Goal: Transaction & Acquisition: Obtain resource

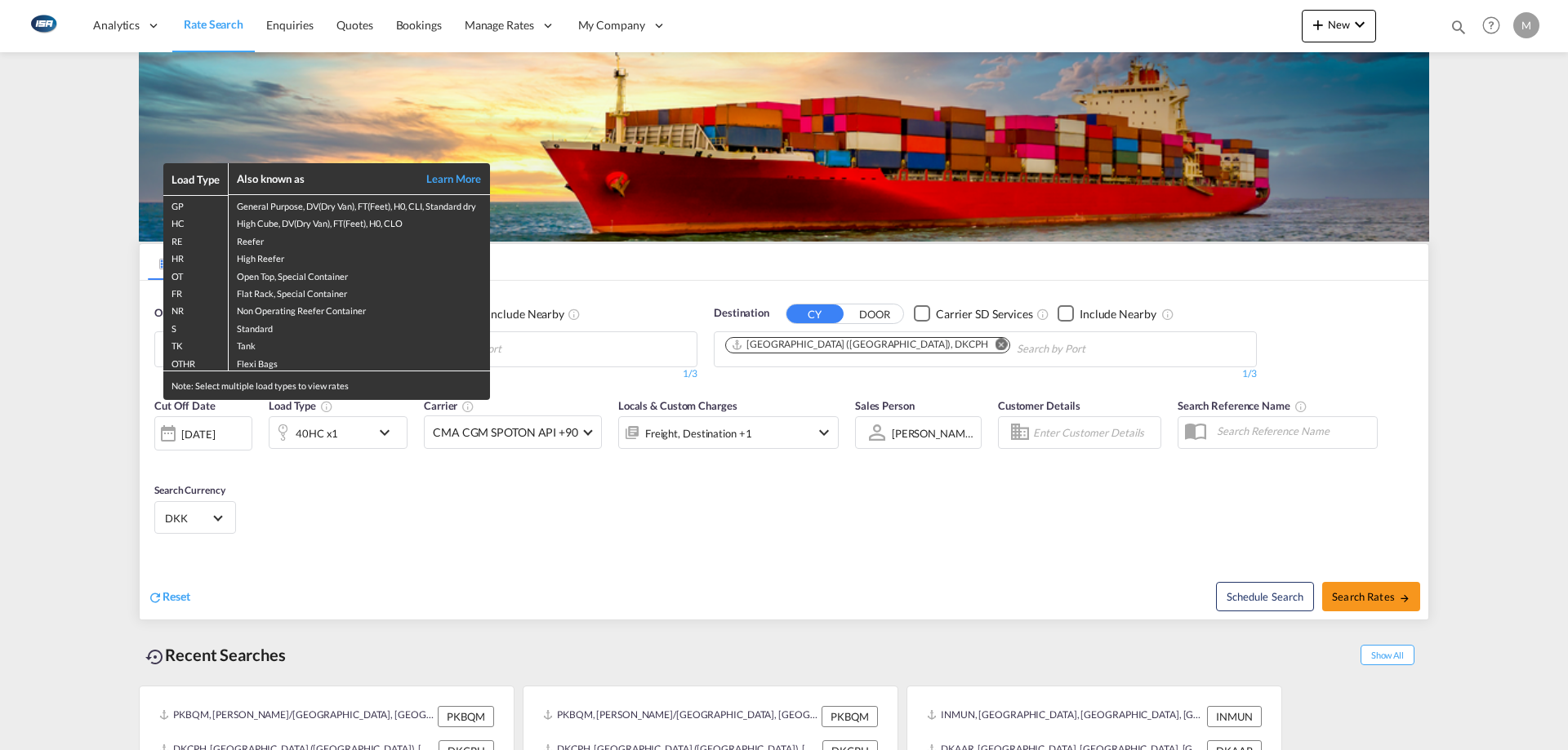
click at [224, 431] on div "Load Type Also known as Learn More GP General Purpose, DV(Dry Van), FT(Feet), H…" at bounding box center [784, 375] width 1568 height 750
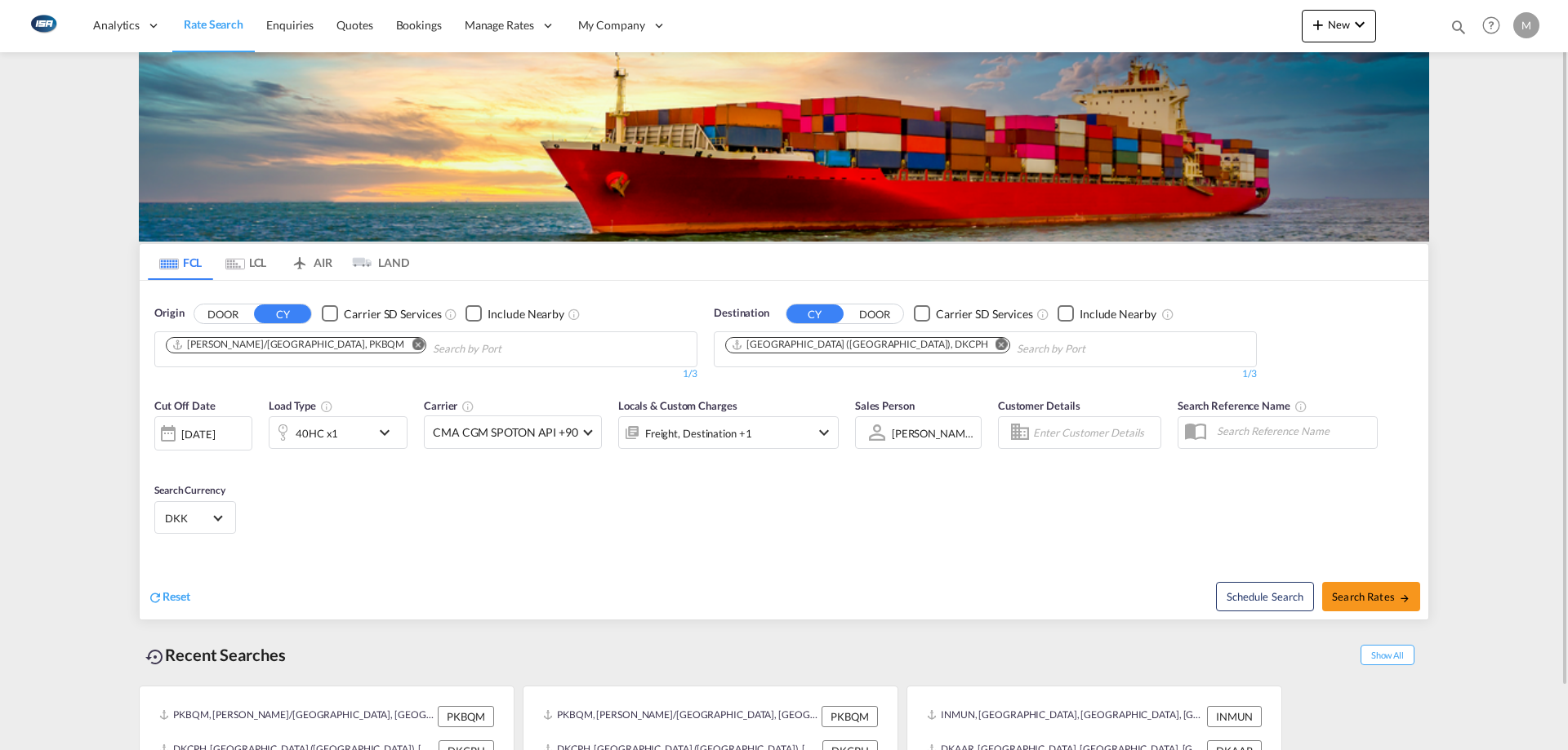
click at [214, 443] on div "[DATE]" at bounding box center [203, 433] width 98 height 34
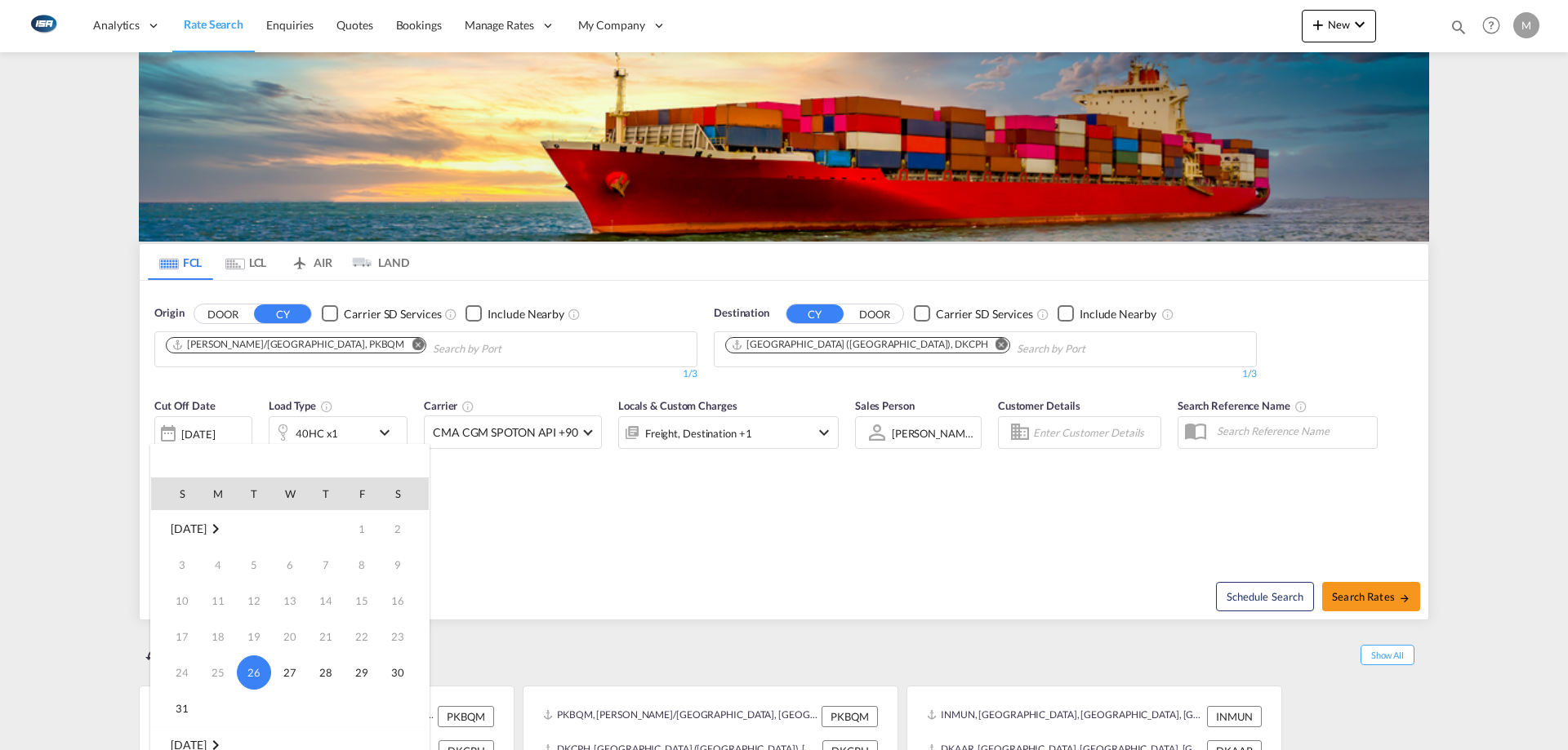
scroll to position [164, 0]
click at [353, 615] on span "5" at bounding box center [362, 618] width 33 height 33
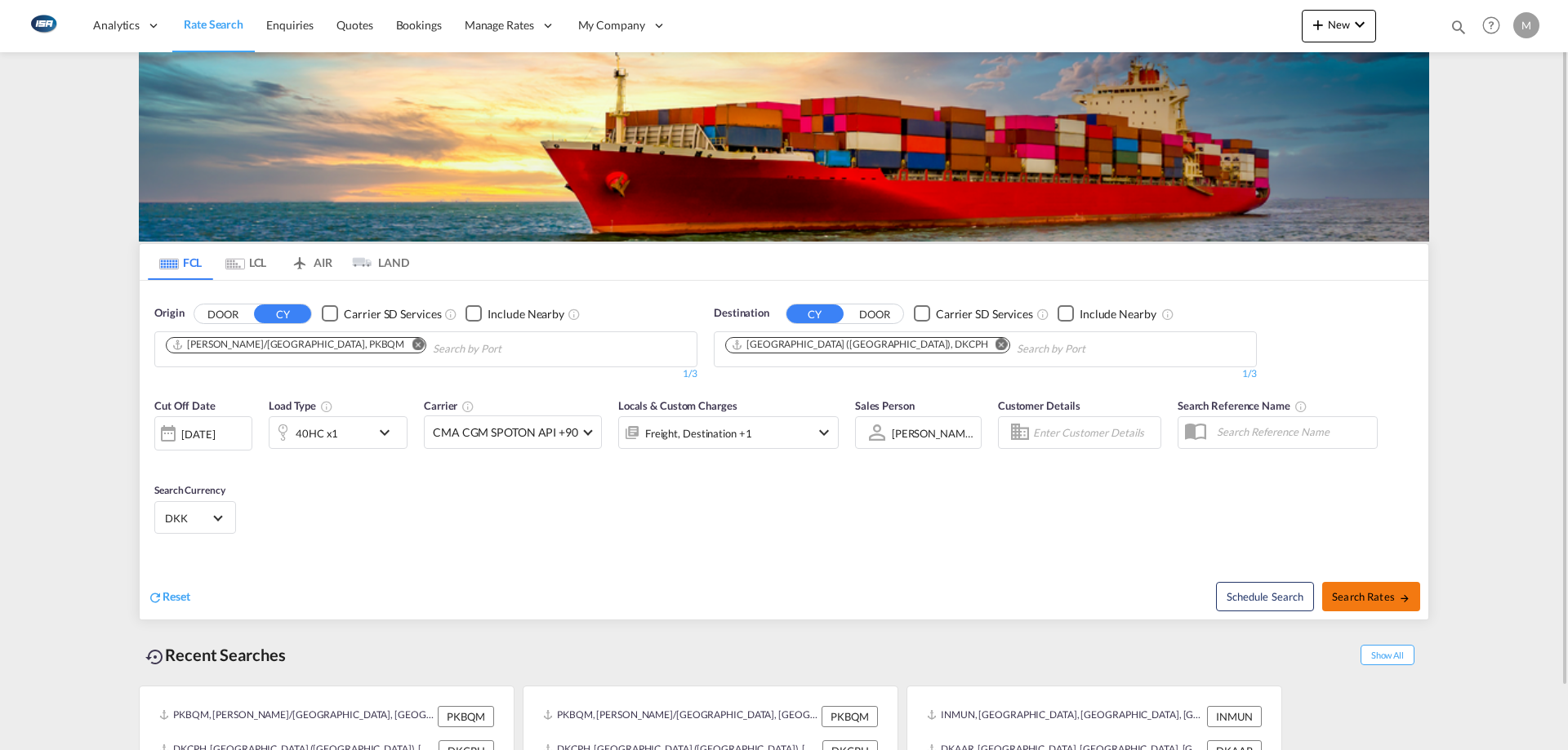
click at [1376, 593] on span "Search Rates" at bounding box center [1371, 597] width 78 height 13
type input "PKBQM to DKCPH / 5 Sep 2025"
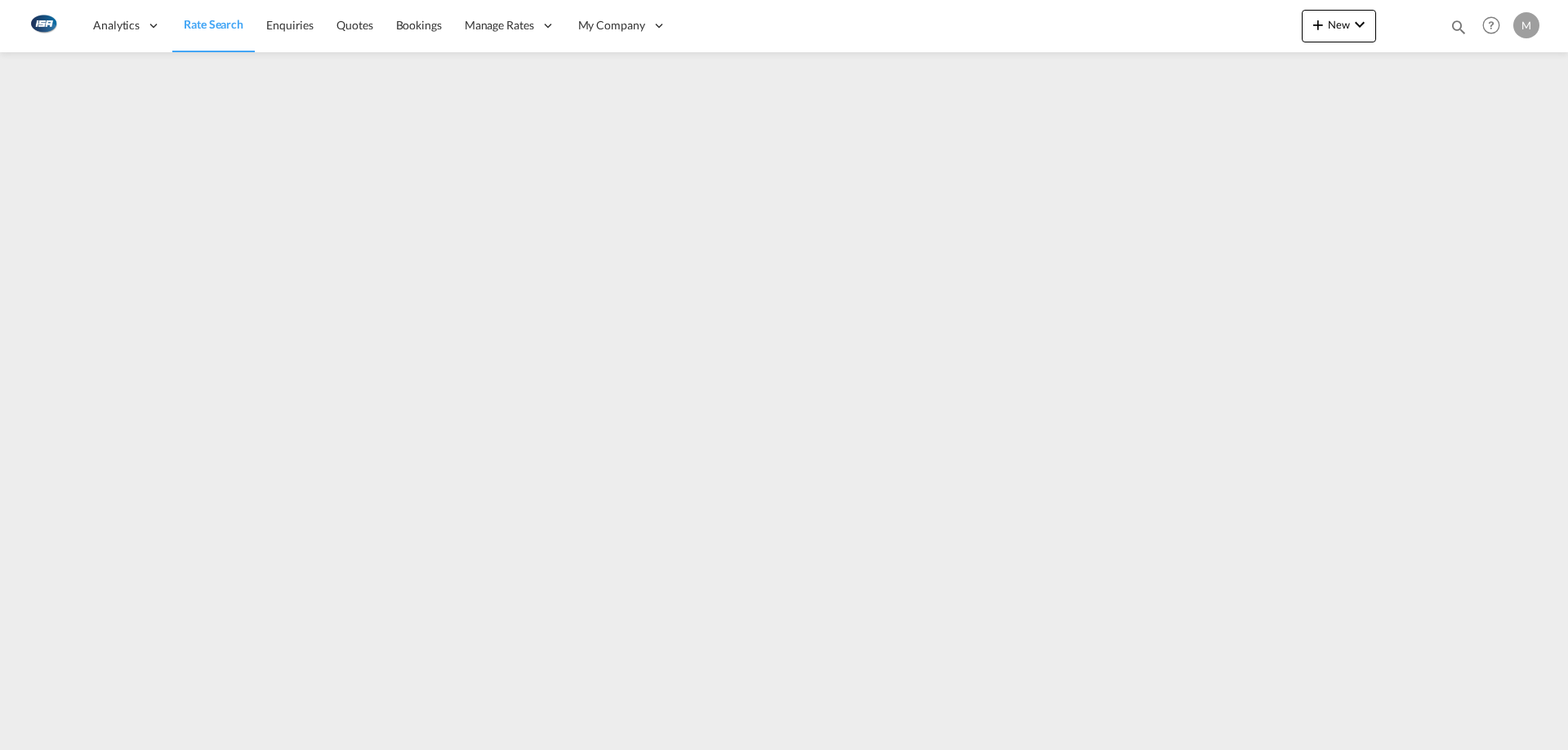
click at [39, 21] on img at bounding box center [42, 25] width 36 height 36
click at [197, 19] on span "Rate Search" at bounding box center [214, 24] width 59 height 14
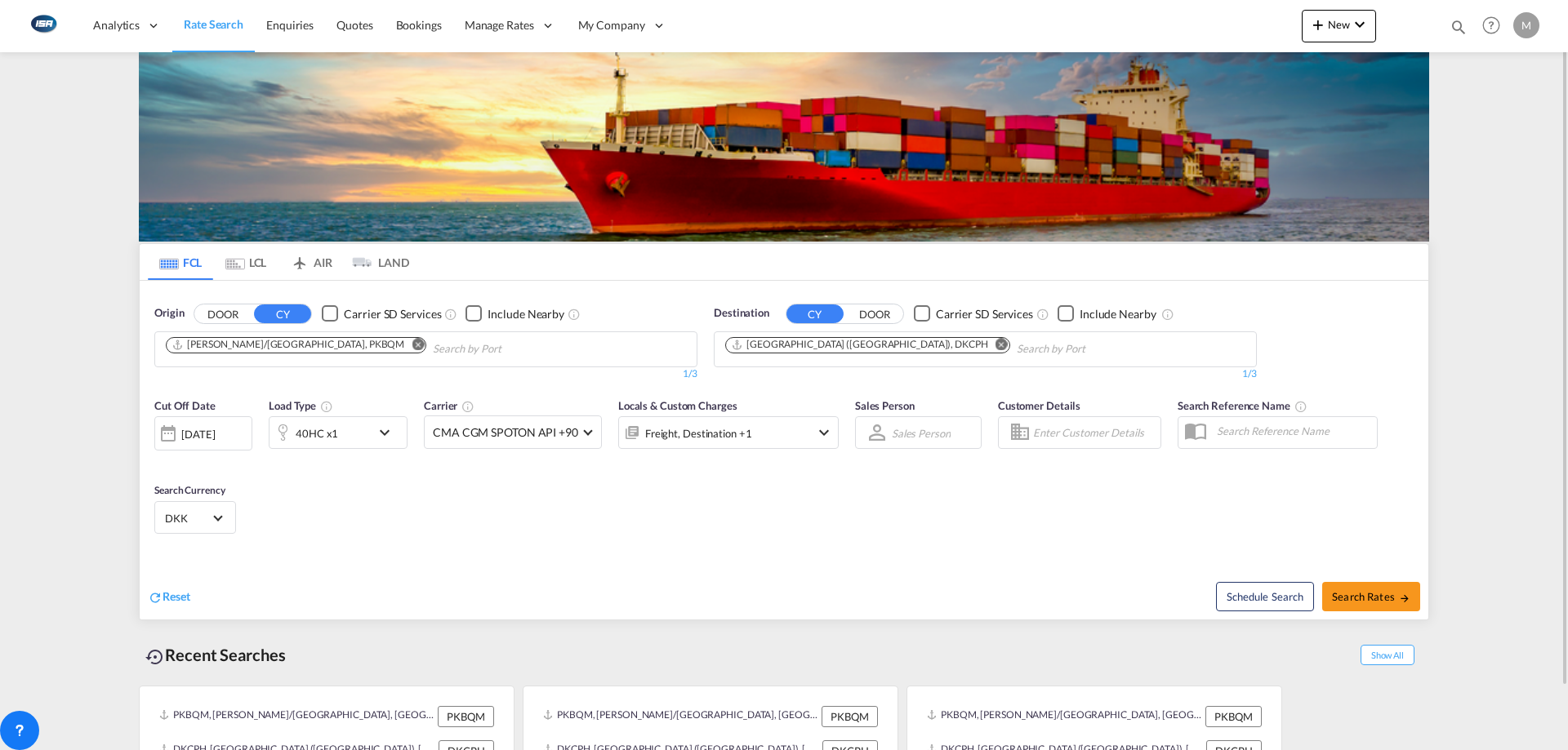
click at [214, 436] on div "[DATE]" at bounding box center [198, 434] width 34 height 14
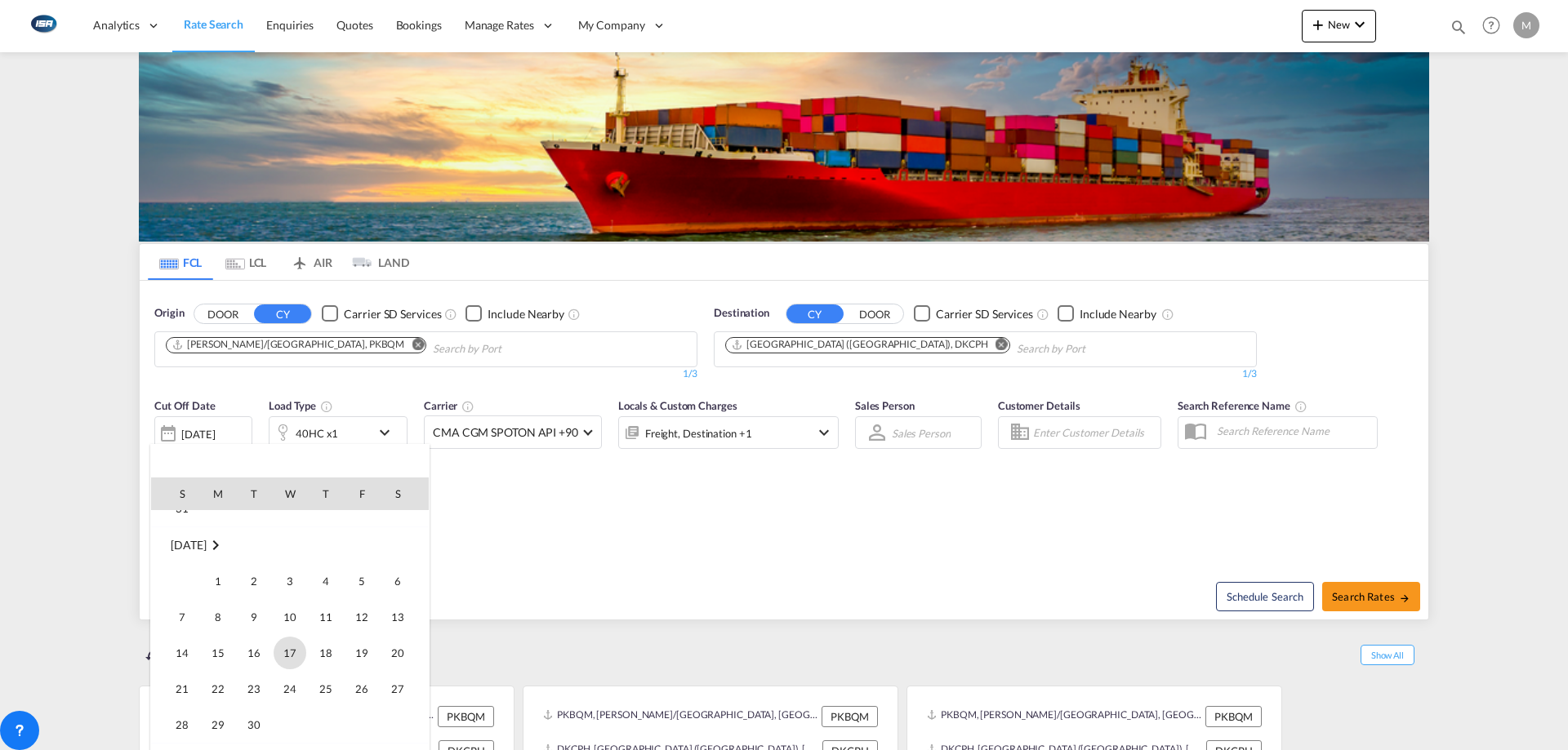
scroll to position [245, 0]
click at [292, 540] on span "3" at bounding box center [290, 536] width 33 height 33
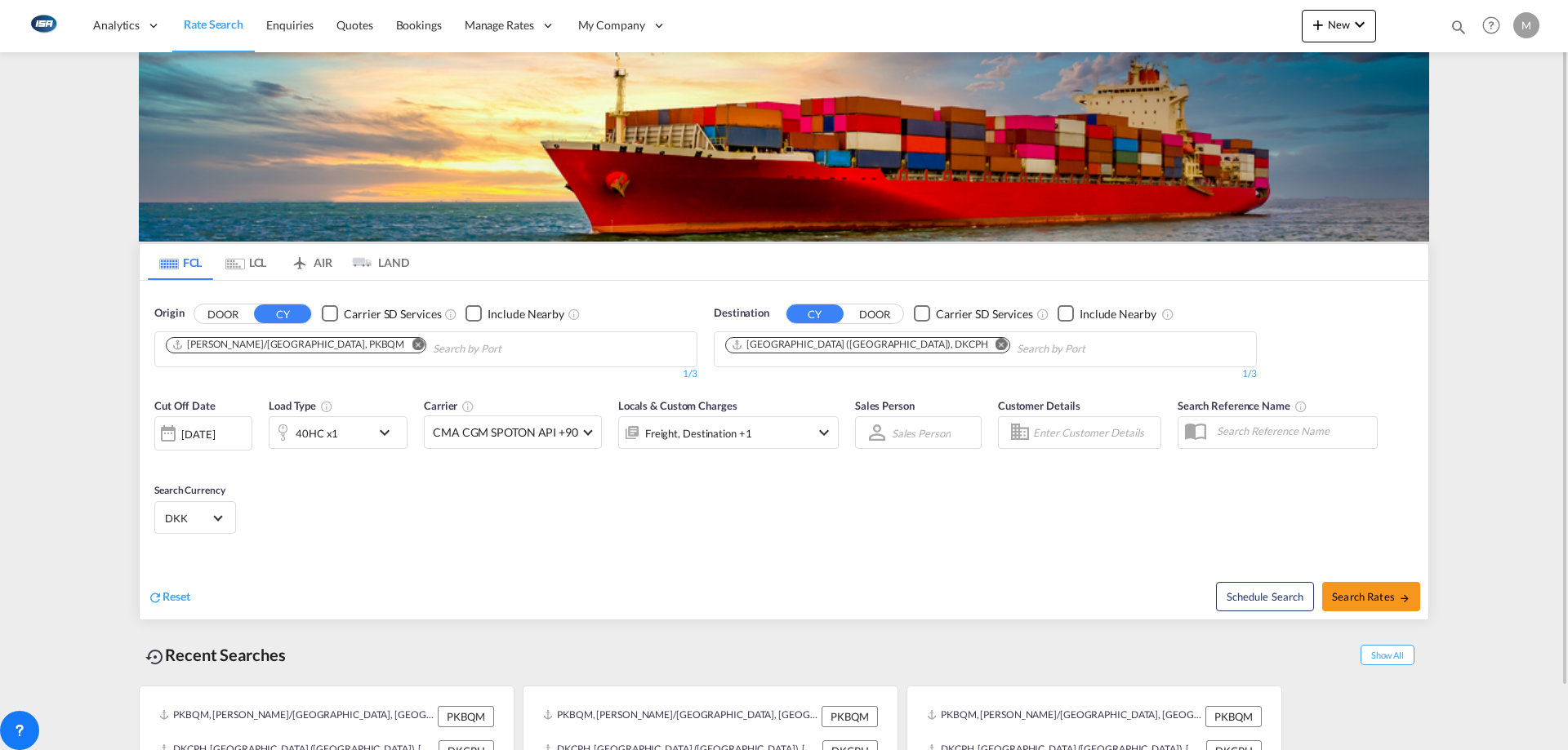
click at [668, 542] on div "Cut Off Date 03 Sep 2025 03/09/2025 Load Type 40HC x1 Carrier CMA CGM SPOTON AP…" at bounding box center [784, 469] width 1288 height 159
click at [1359, 589] on button "Search Rates" at bounding box center [1371, 597] width 98 height 30
type input "PKBQM to DKCPH / 3 Sep 2025"
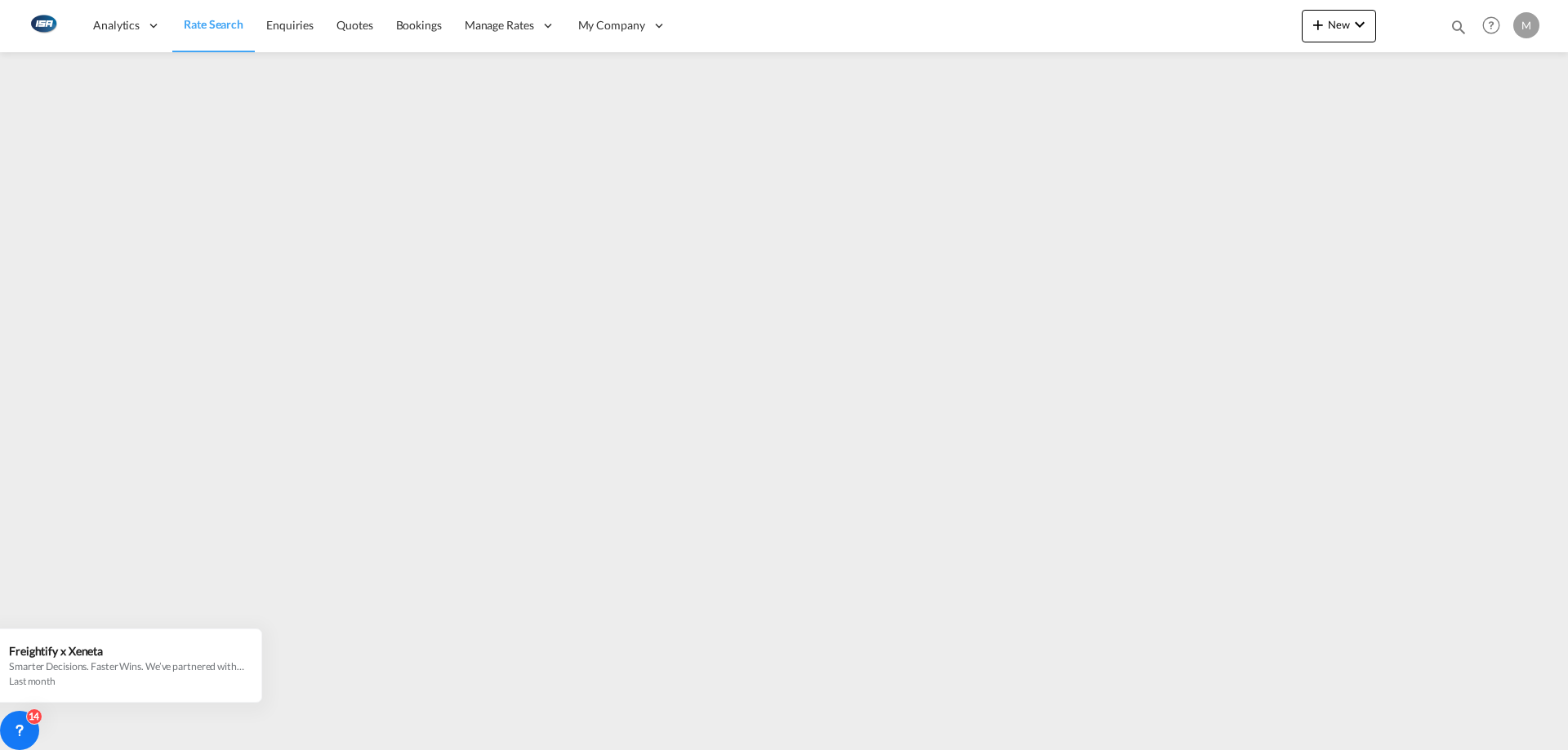
click at [41, 27] on img at bounding box center [42, 25] width 36 height 36
click at [212, 26] on span "Rate Search" at bounding box center [214, 24] width 59 height 14
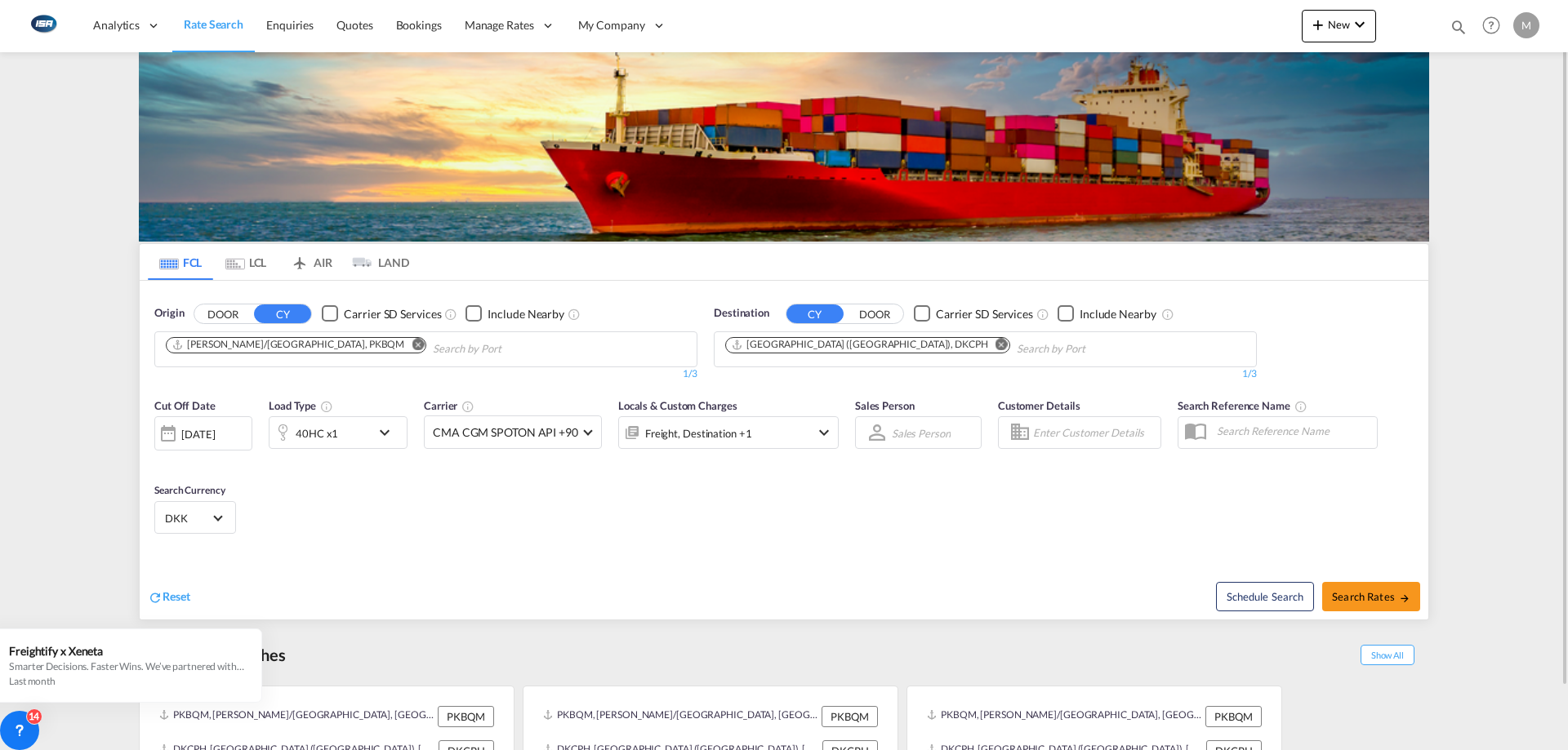
click at [412, 347] on md-icon "Remove" at bounding box center [418, 344] width 12 height 12
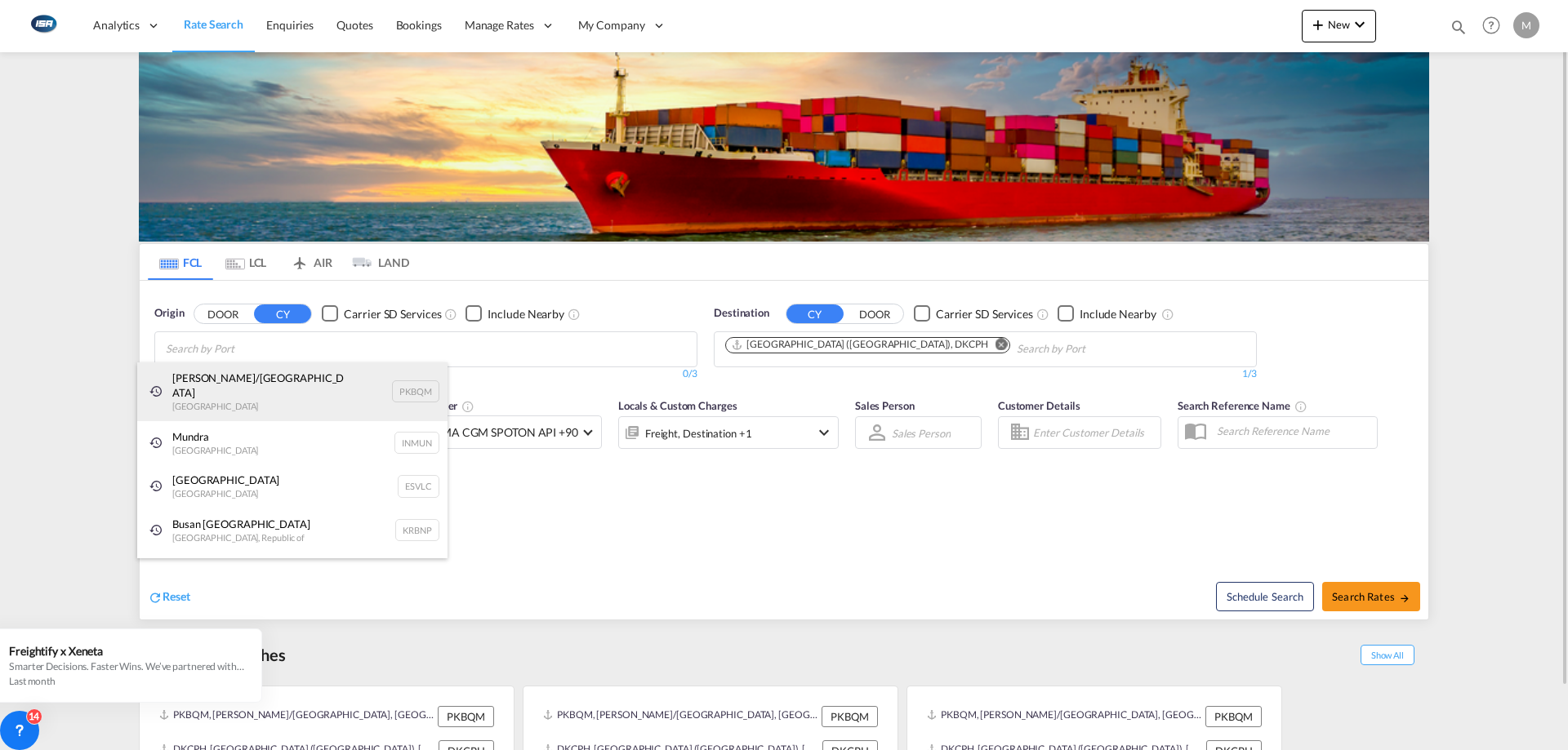
click at [276, 384] on div "Muhammad Bin Qasim/Karachi Pakistan PKBQM" at bounding box center [292, 392] width 310 height 58
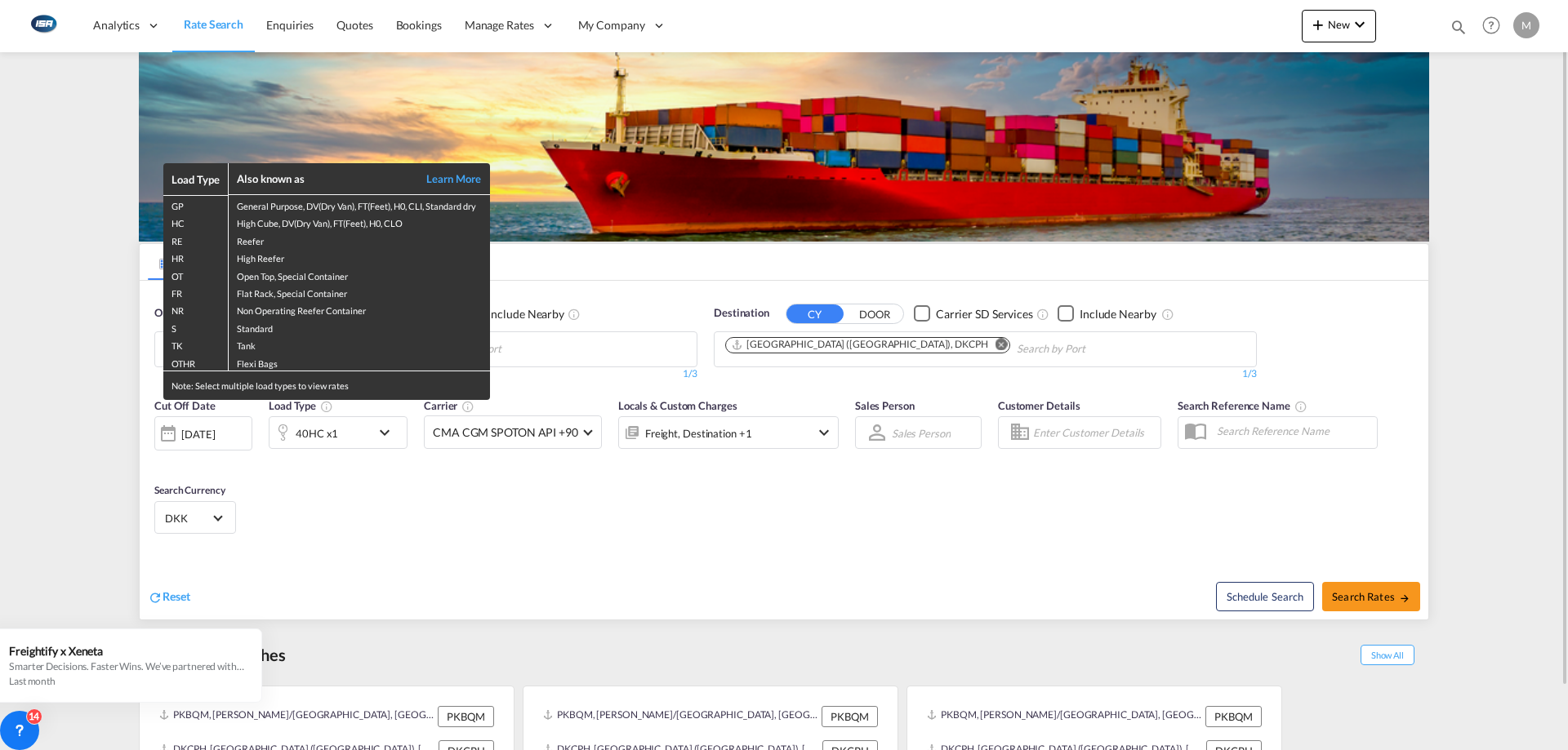
click at [448, 521] on div "Load Type Also known as Learn More GP General Purpose, DV(Dry Van), FT(Feet), H…" at bounding box center [784, 375] width 1568 height 750
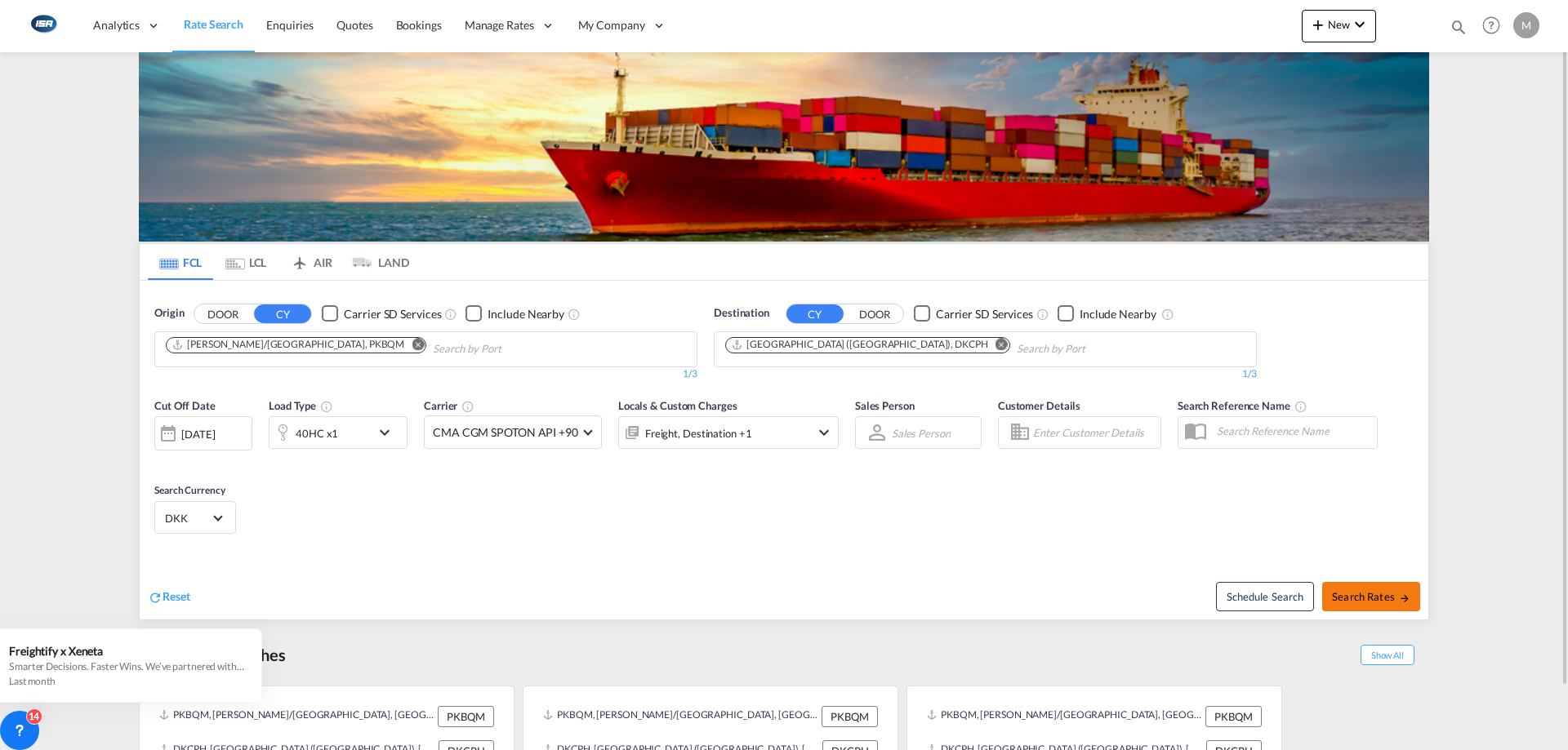
click at [1388, 601] on span "Search Rates" at bounding box center [1371, 597] width 78 height 13
type input "PKBQM to DKCPH / [DATE]"
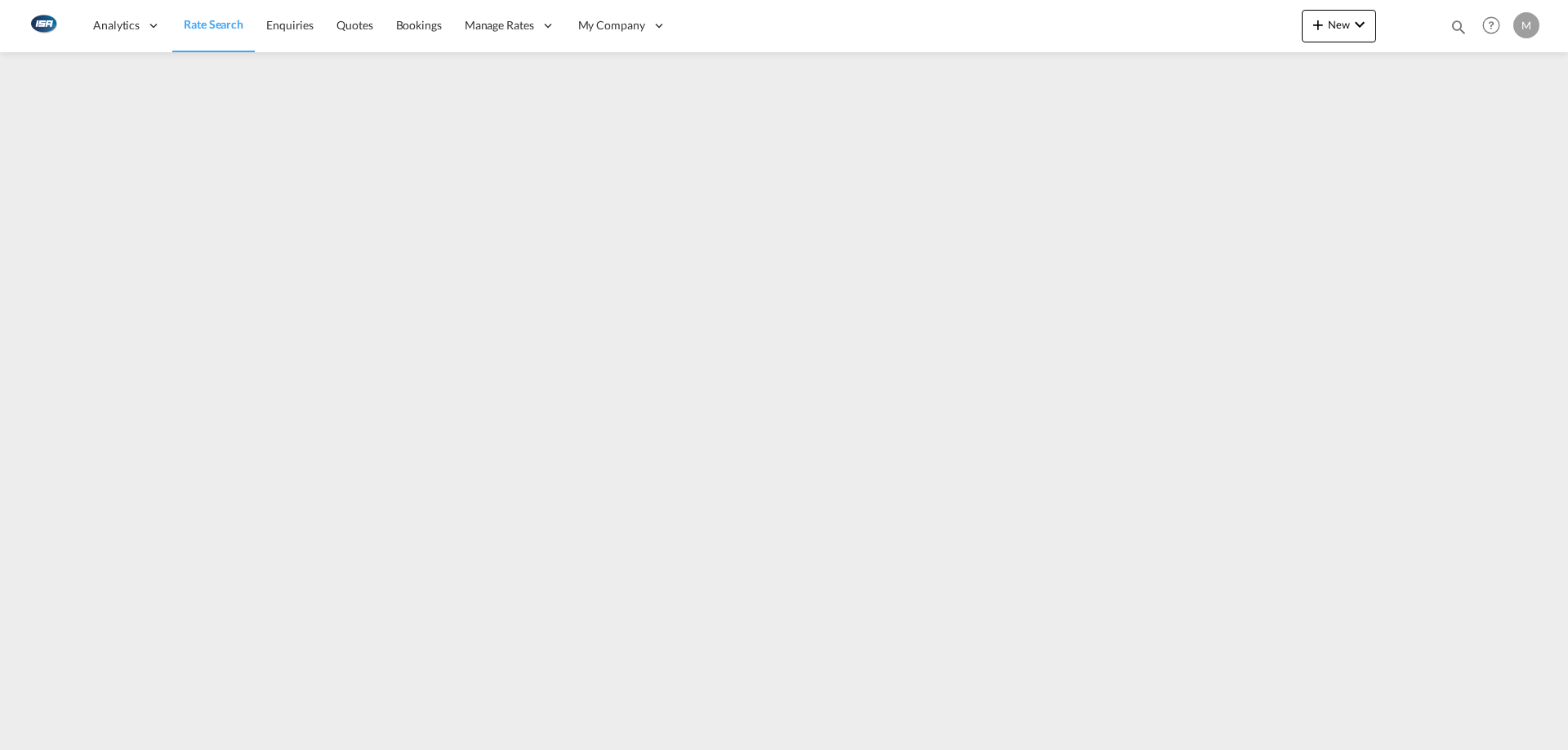
click at [203, 24] on span "Rate Search" at bounding box center [214, 24] width 59 height 14
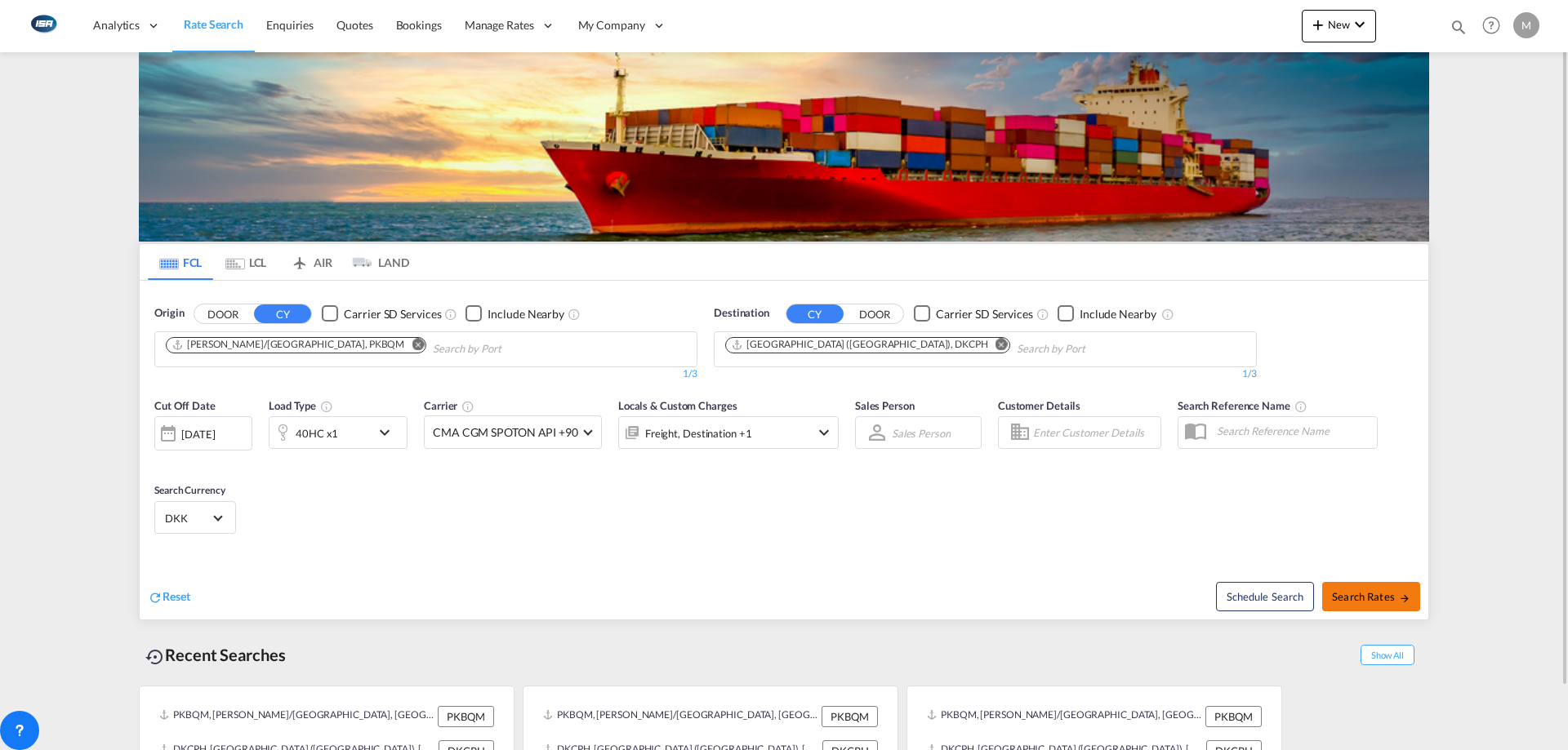
click at [1378, 601] on span "Search Rates" at bounding box center [1371, 597] width 78 height 13
type input "PKBQM to DKCPH / [DATE]"
